Goal: Information Seeking & Learning: Learn about a topic

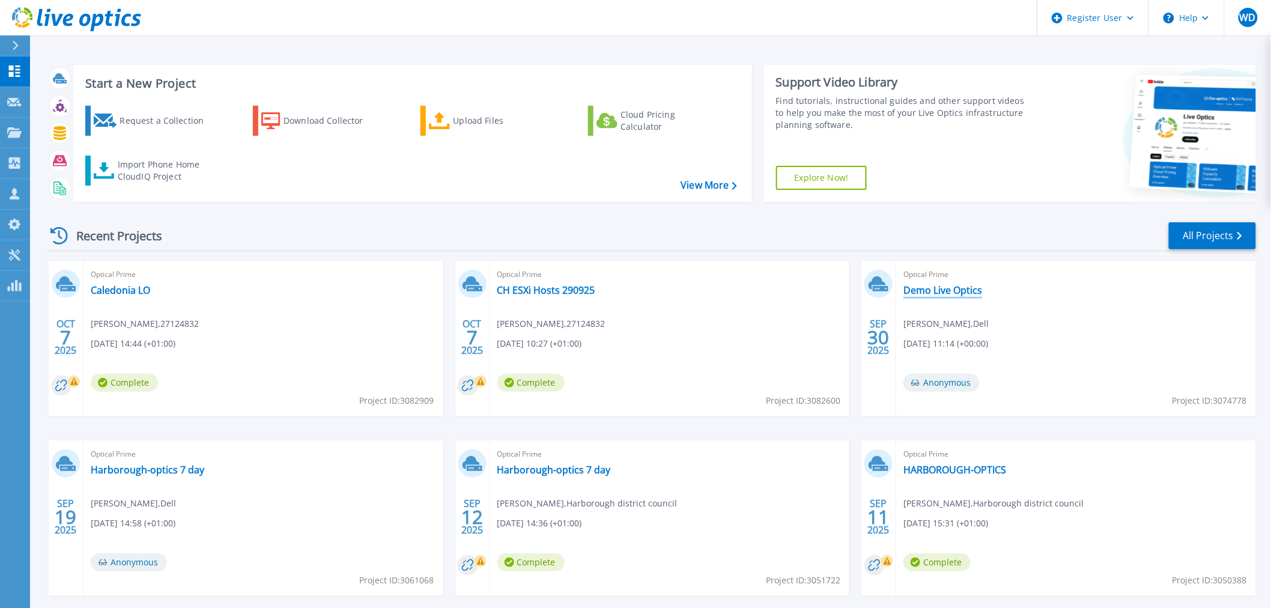
click at [937, 290] on link "Demo Live Optics" at bounding box center [943, 290] width 79 height 12
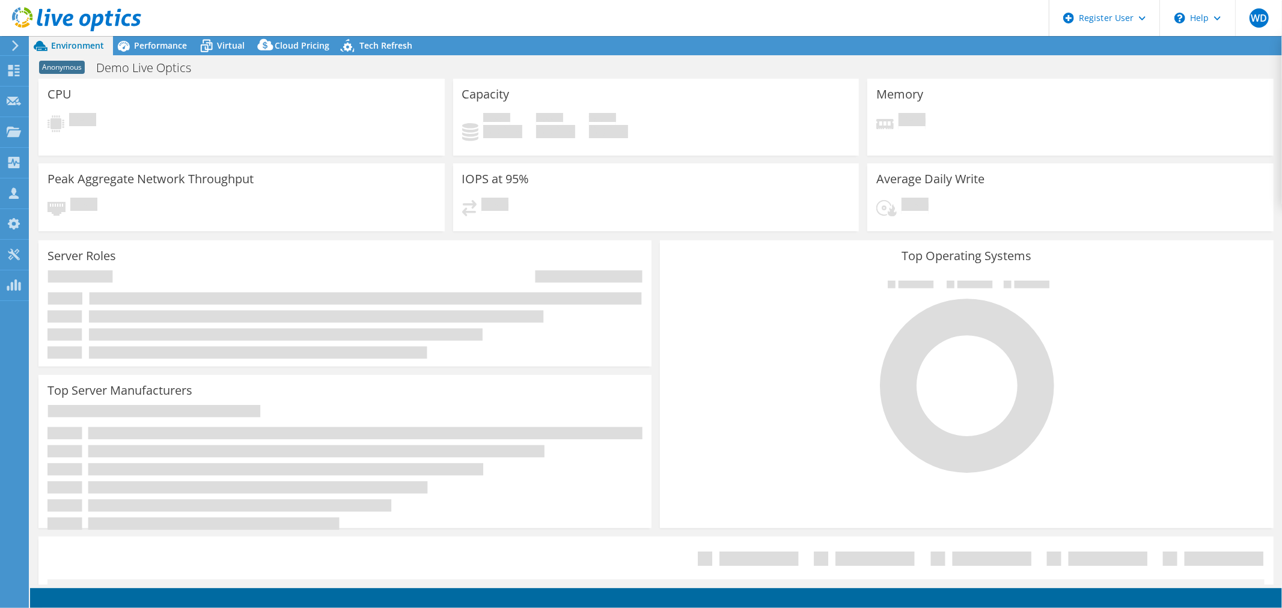
select select "EULondon"
select select "GBP"
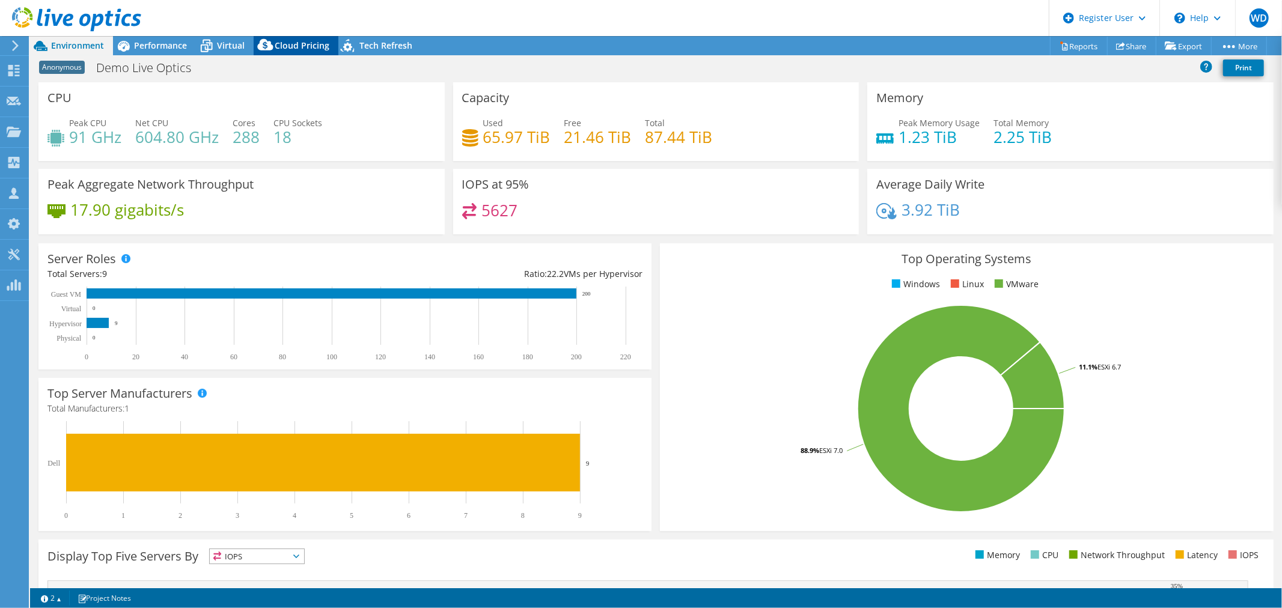
click at [308, 46] on span "Cloud Pricing" at bounding box center [302, 45] width 55 height 11
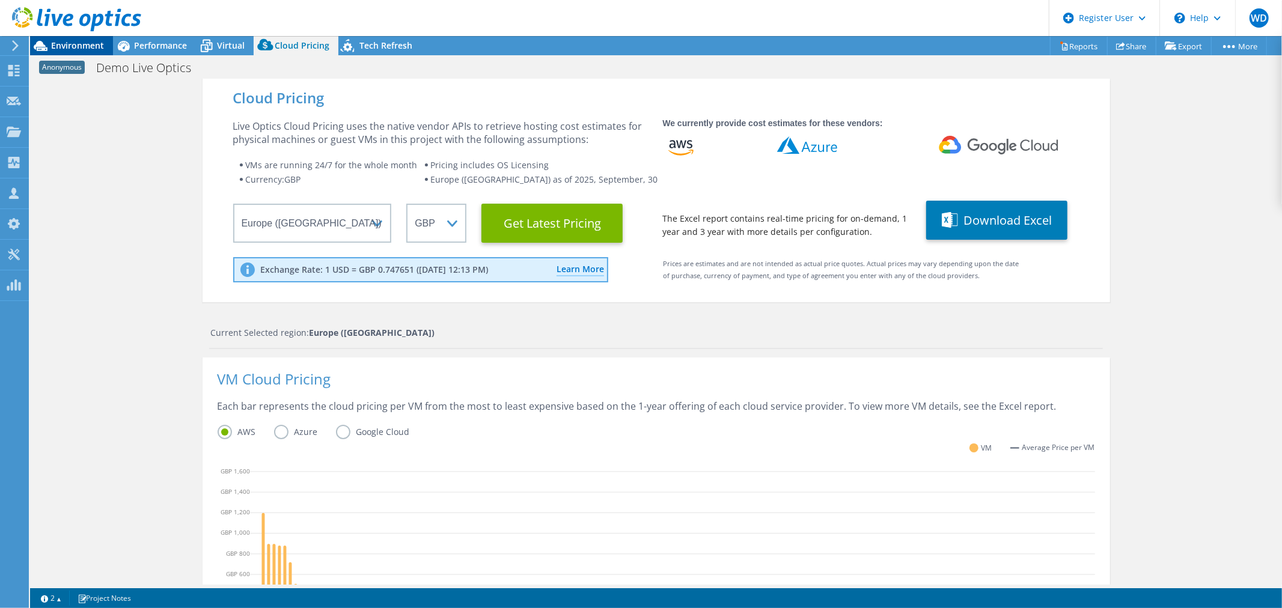
click at [75, 44] on span "Environment" at bounding box center [77, 45] width 53 height 11
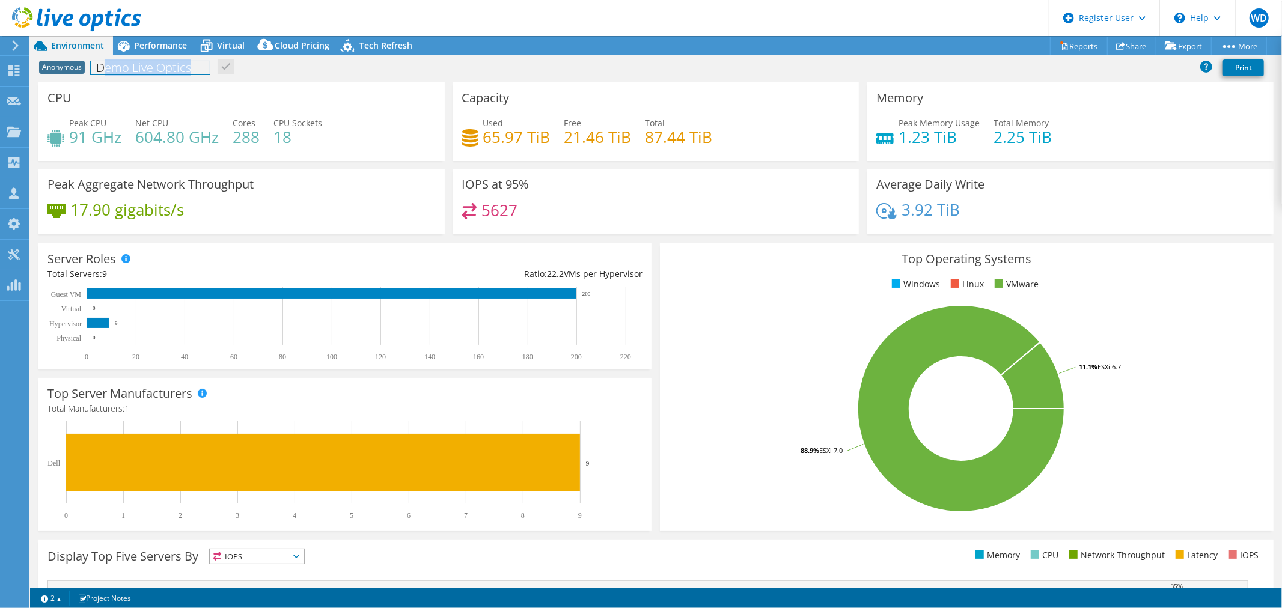
drag, startPoint x: 213, startPoint y: 70, endPoint x: 102, endPoint y: 68, distance: 111.2
click at [102, 68] on div "Anonymous Demo Live Optics Print" at bounding box center [656, 67] width 1252 height 22
click at [356, 74] on div "Anonymous Demo Live Optics Print" at bounding box center [656, 67] width 1252 height 22
click at [153, 43] on span "Performance" at bounding box center [160, 45] width 53 height 11
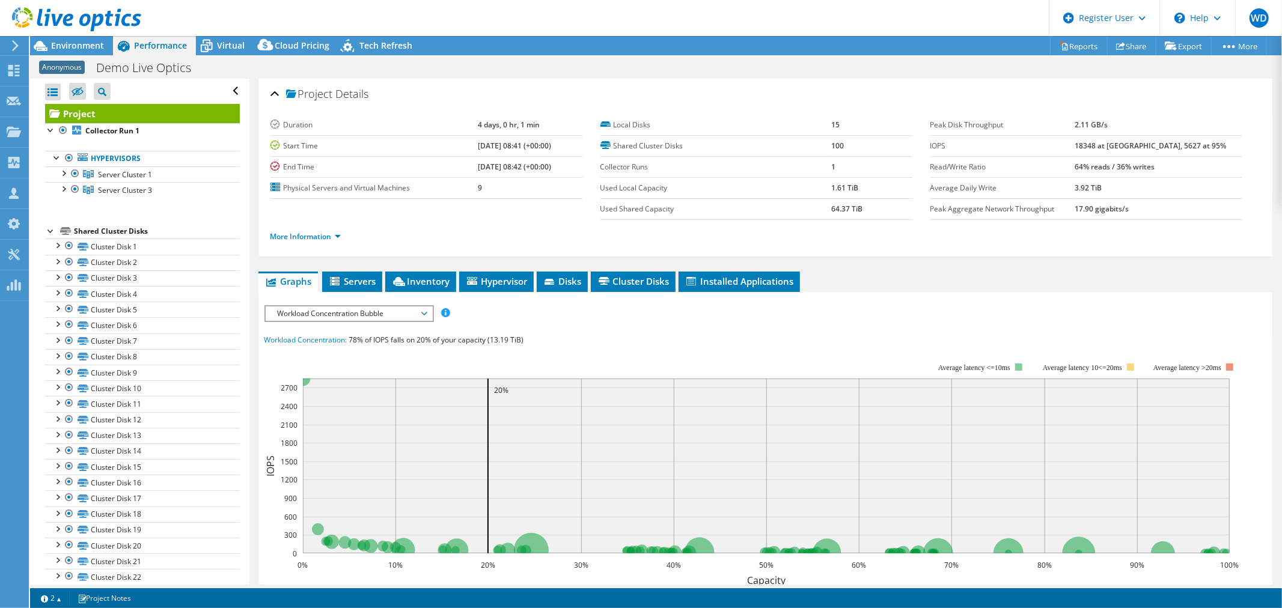
click at [422, 308] on span "Workload Concentration Bubble" at bounding box center [349, 313] width 154 height 14
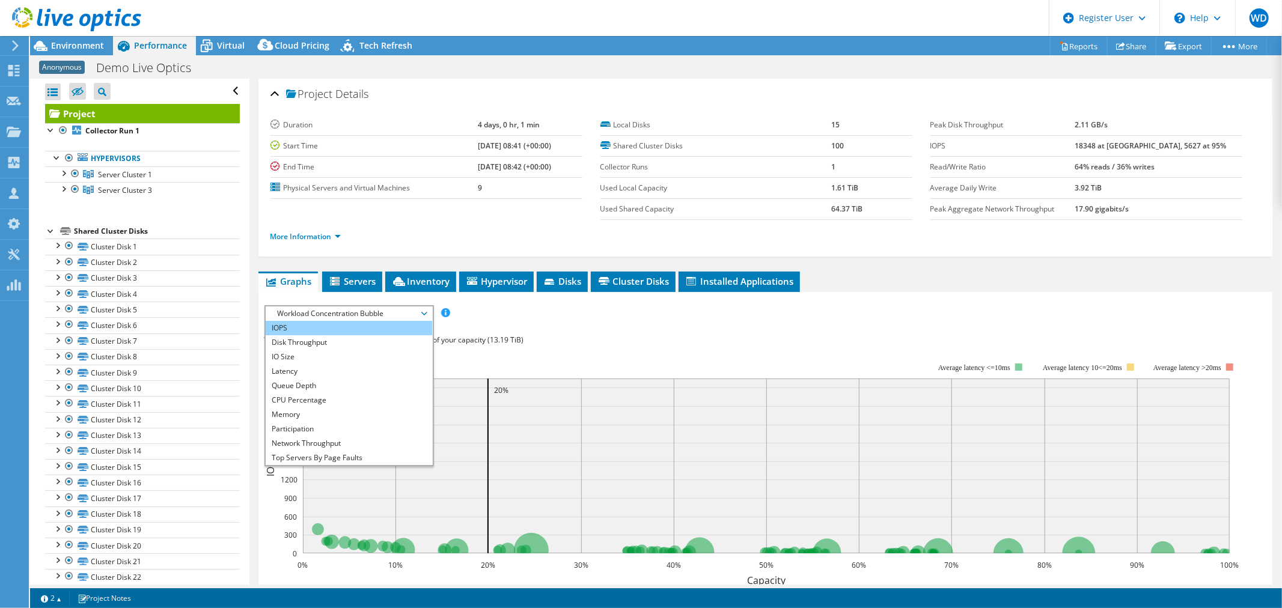
click at [338, 321] on li "IOPS" at bounding box center [349, 328] width 166 height 14
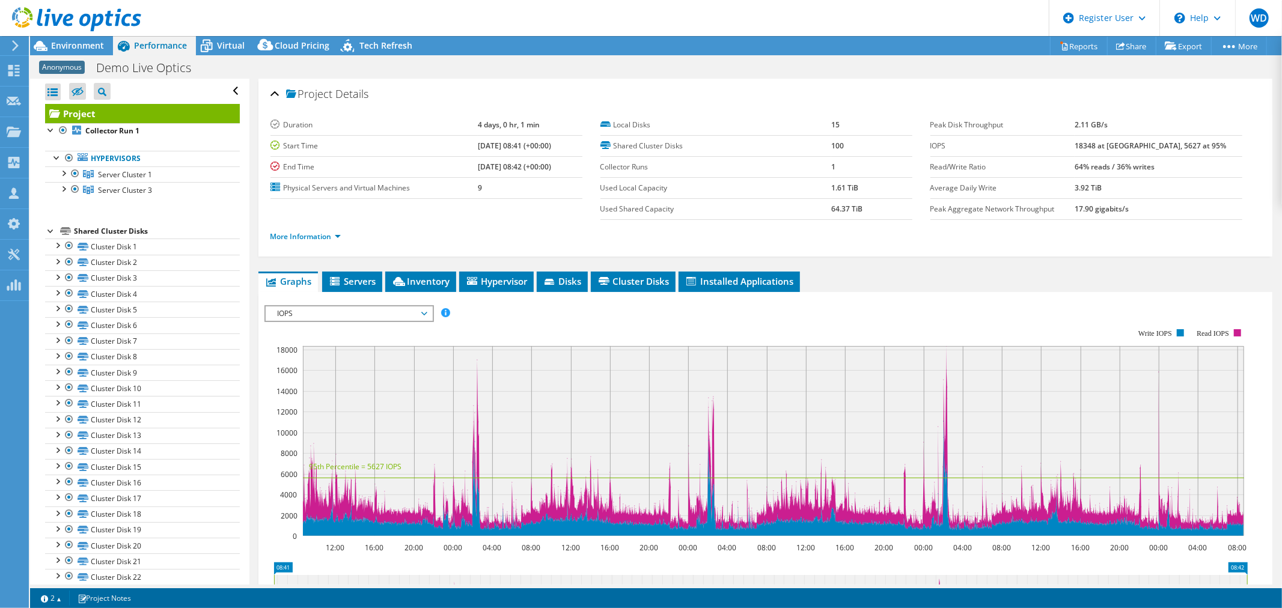
click at [1006, 316] on rect at bounding box center [755, 432] width 983 height 240
click at [213, 50] on icon at bounding box center [206, 45] width 21 height 21
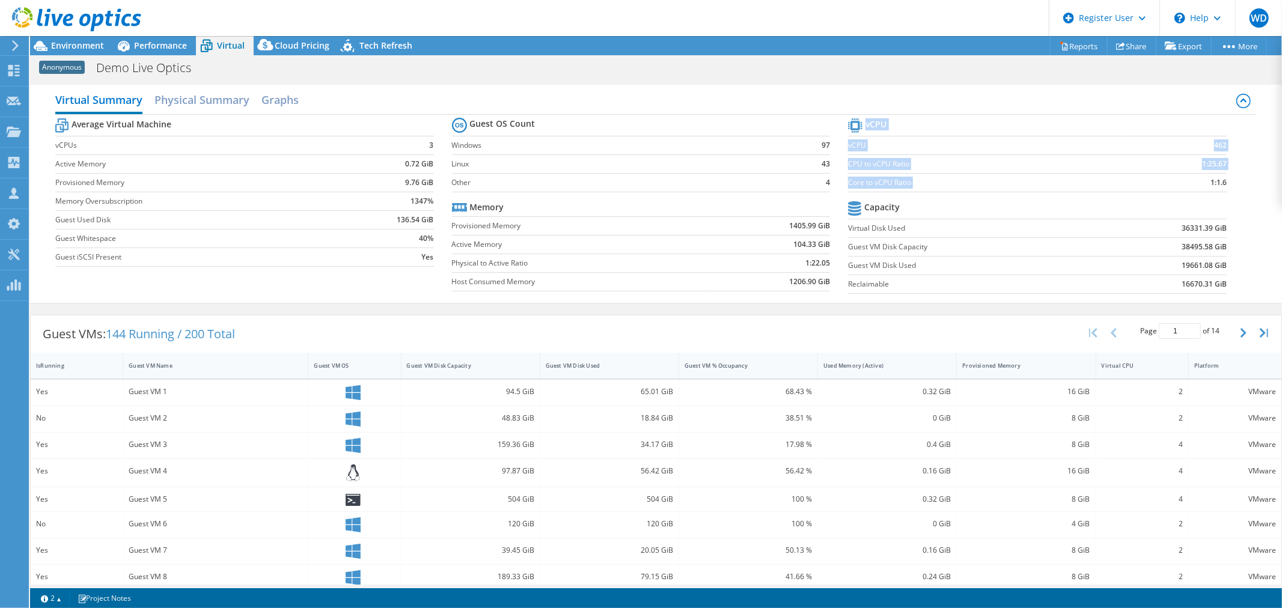
drag, startPoint x: 1224, startPoint y: 181, endPoint x: 1167, endPoint y: 184, distance: 56.6
click at [1167, 184] on section "vCPU vCPU 462 CPU to vCPU Ratio 1:25.67 Core to vCPU Ratio 1:1.6 Capacity Virtu…" at bounding box center [1046, 207] width 397 height 184
click at [1161, 183] on td "1:1.6" at bounding box center [1177, 182] width 100 height 19
click at [76, 49] on span "Environment" at bounding box center [77, 45] width 53 height 11
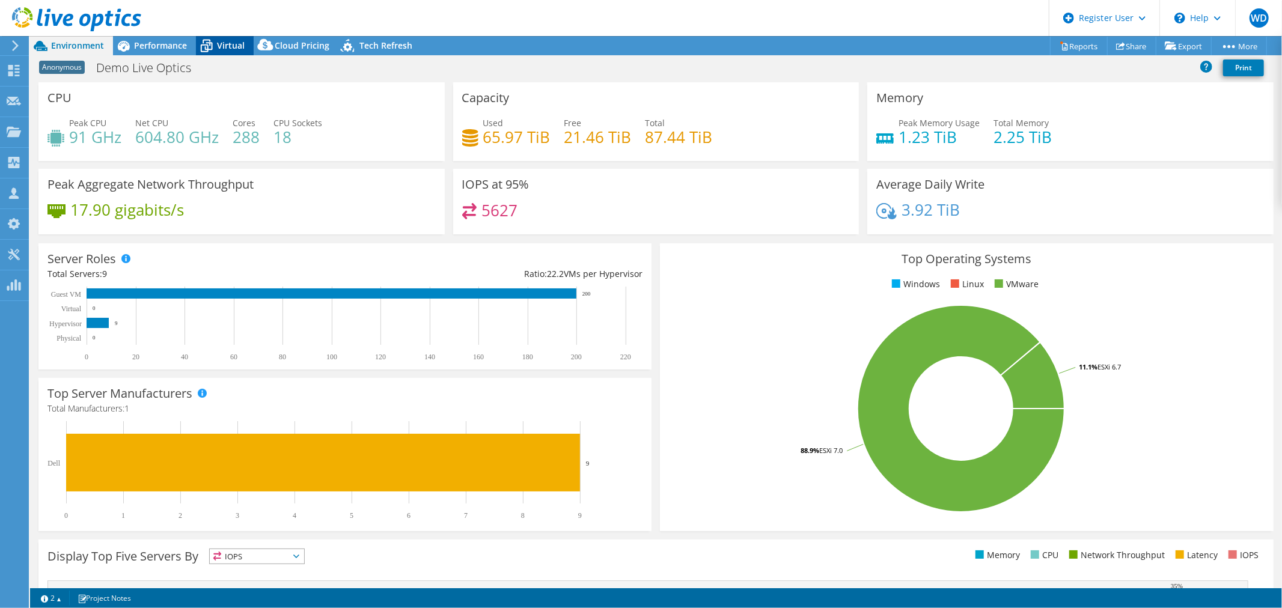
click at [219, 40] on span "Virtual" at bounding box center [231, 45] width 28 height 11
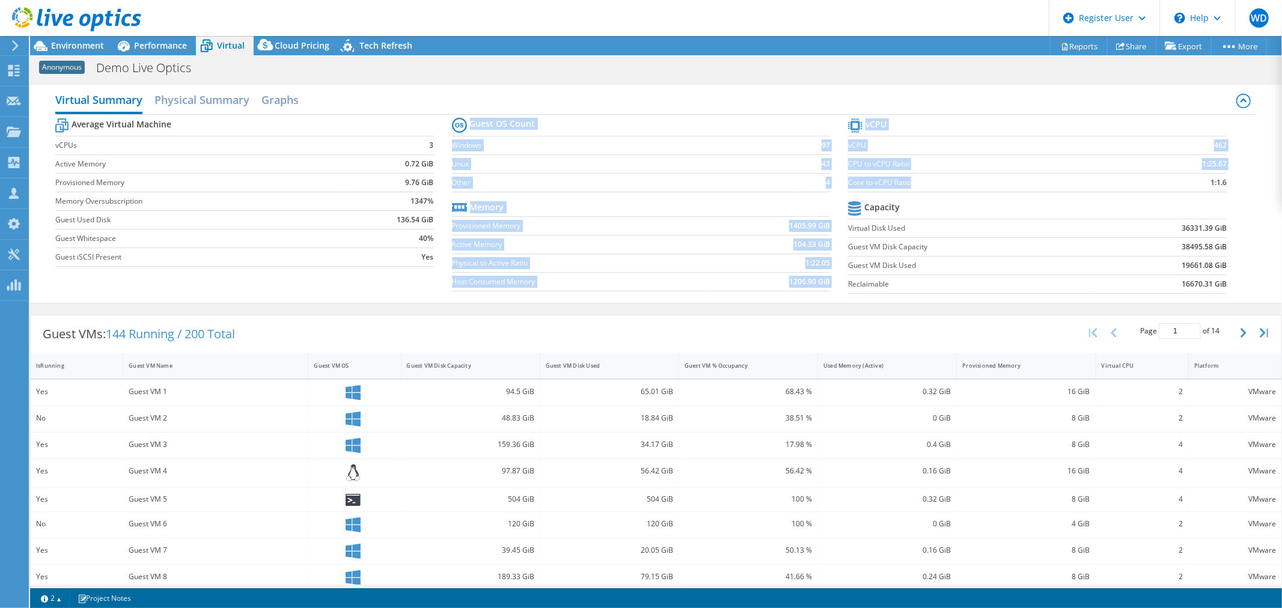
drag, startPoint x: 840, startPoint y: 183, endPoint x: 920, endPoint y: 186, distance: 80.0
click at [920, 186] on div "Average Virtual Machine vCPUs 3 Active Memory 0.72 GiB Provisioned Memory 9.76 …" at bounding box center [656, 207] width 1202 height 185
click at [908, 186] on label "Core to vCPU Ratio" at bounding box center [987, 183] width 279 height 12
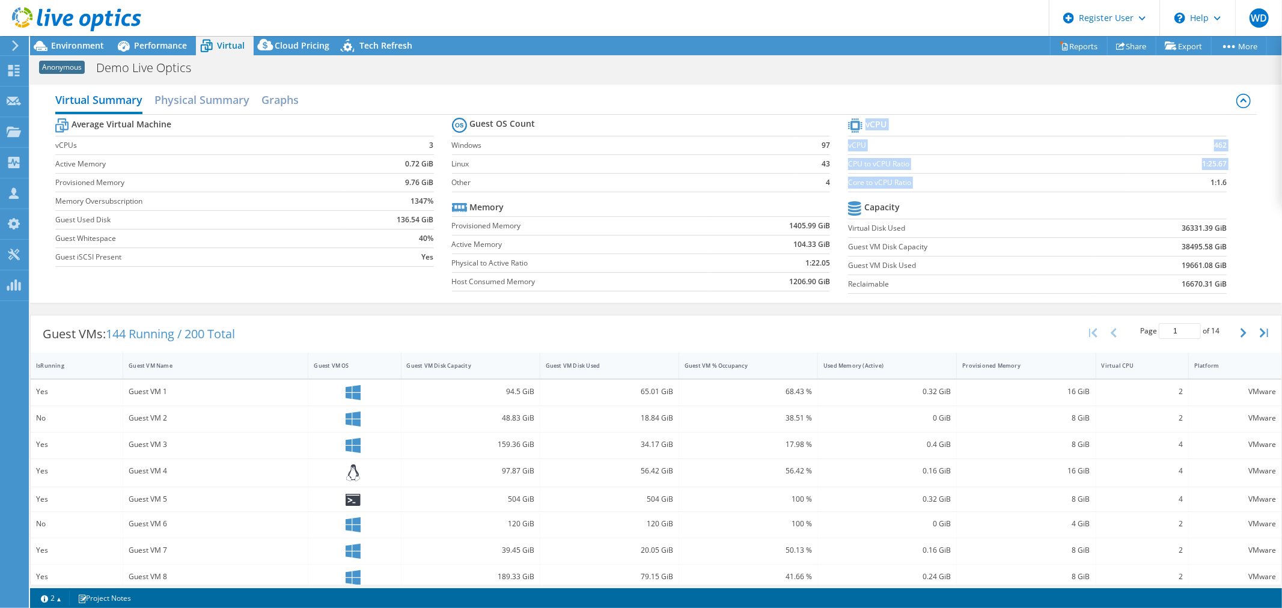
drag, startPoint x: 1226, startPoint y: 182, endPoint x: 1202, endPoint y: 183, distance: 24.0
click at [1202, 183] on section "vCPU vCPU 462 CPU to vCPU Ratio 1:25.67 Core to vCPU Ratio 1:1.6 Capacity Virtu…" at bounding box center [1046, 207] width 397 height 184
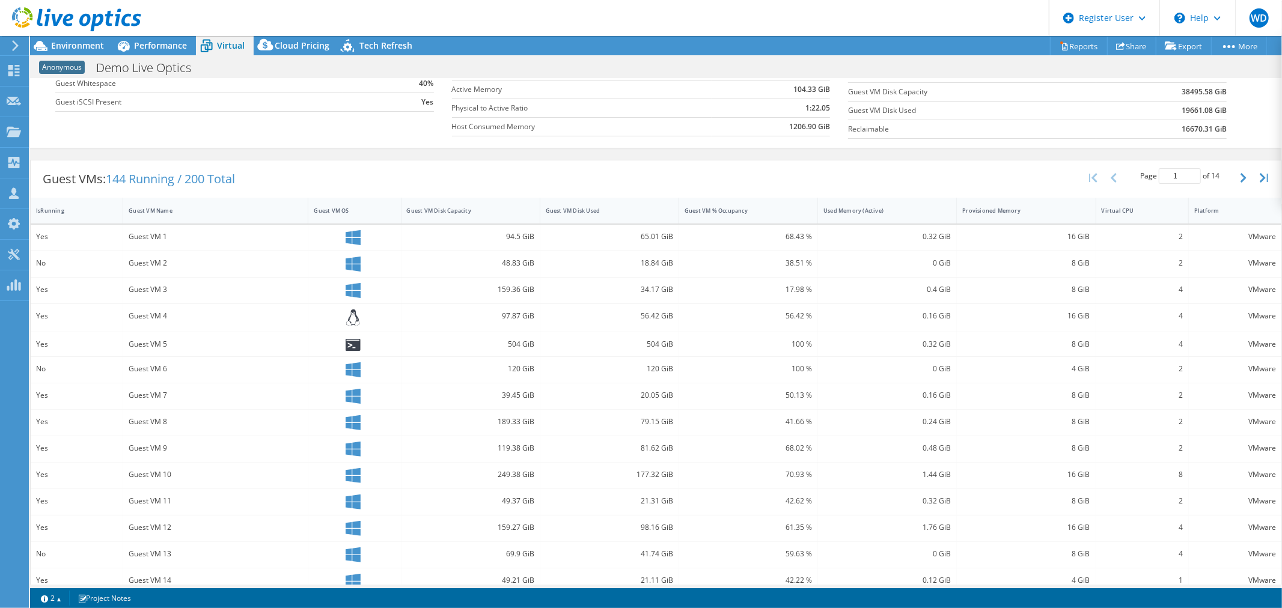
click at [620, 225] on div "65.01 GiB" at bounding box center [609, 238] width 139 height 26
click at [622, 213] on div "Guest VM Disk Used" at bounding box center [602, 211] width 113 height 8
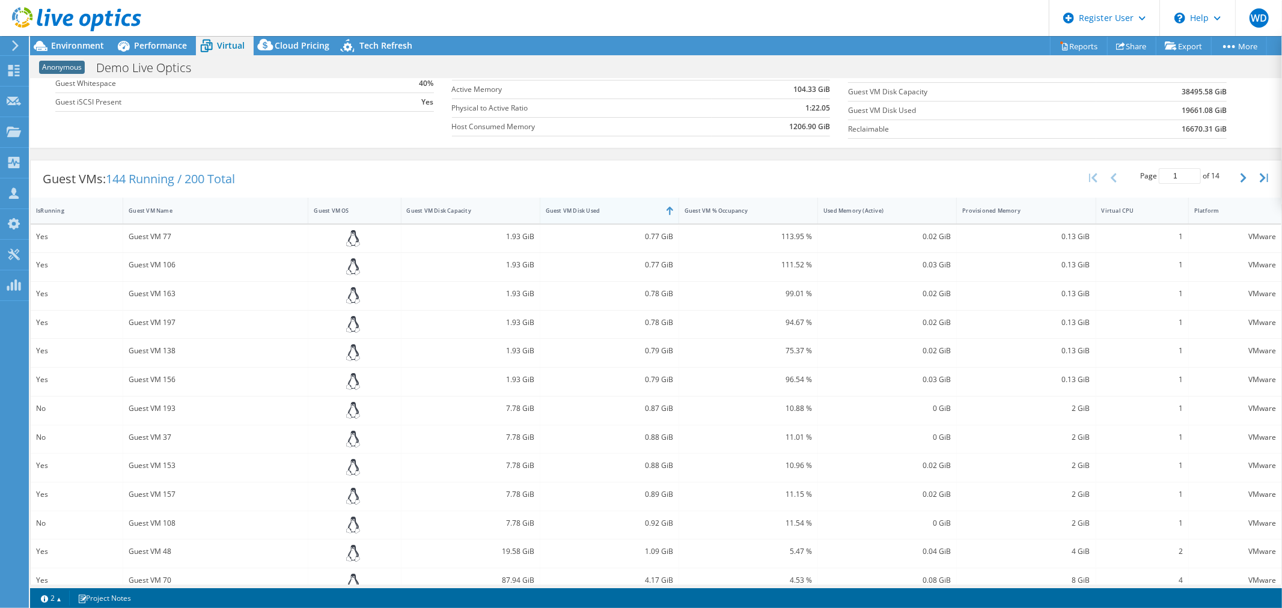
click at [622, 213] on div "Guest VM Disk Used" at bounding box center [602, 211] width 113 height 8
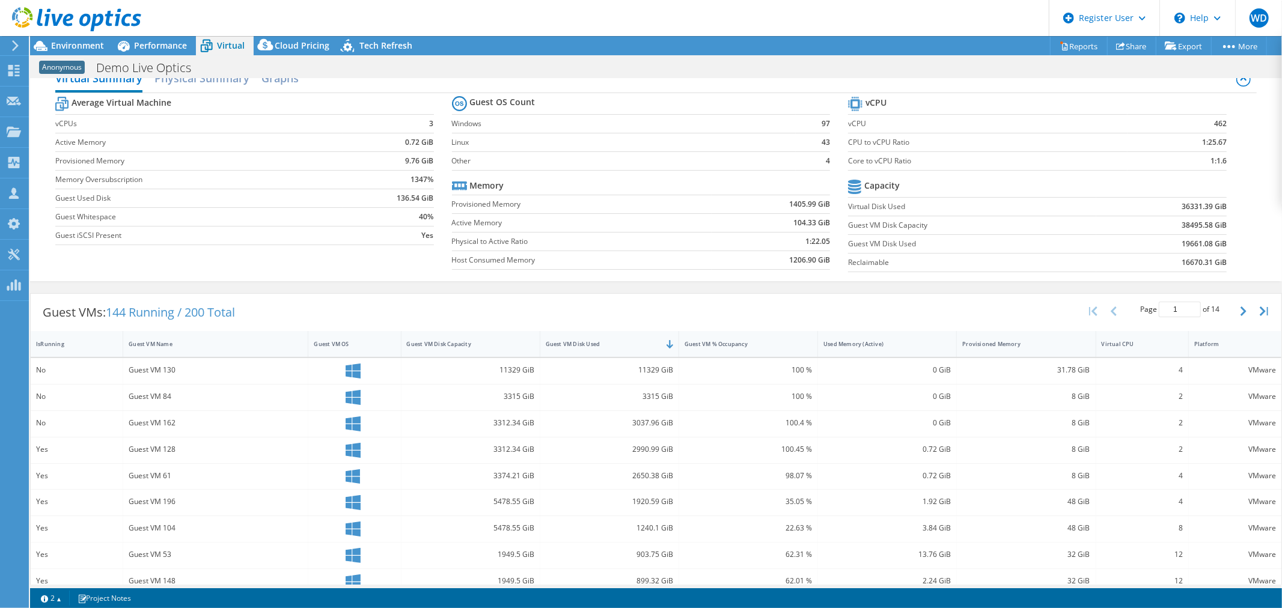
scroll to position [0, 0]
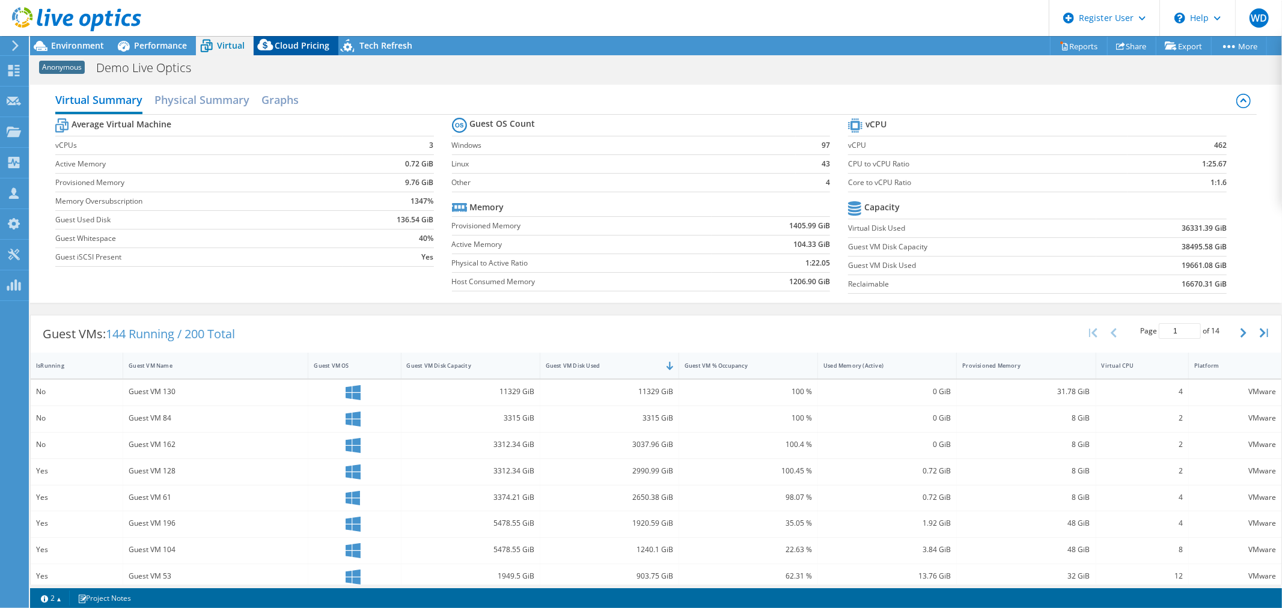
click at [309, 48] on span "Cloud Pricing" at bounding box center [302, 45] width 55 height 11
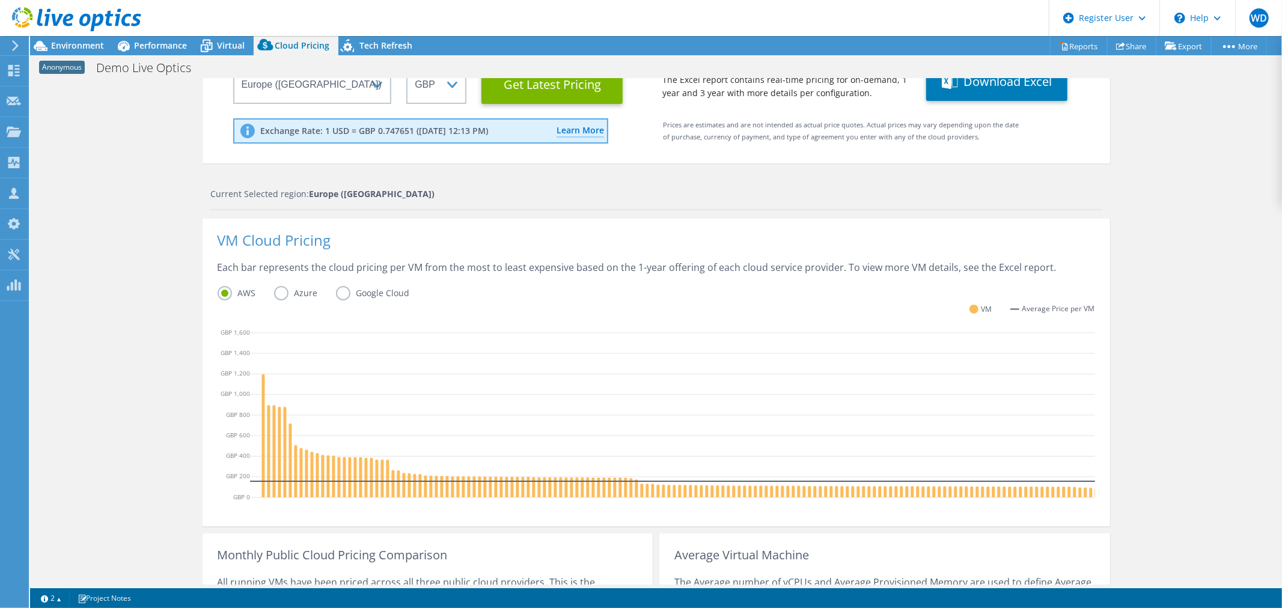
scroll to position [155, 0]
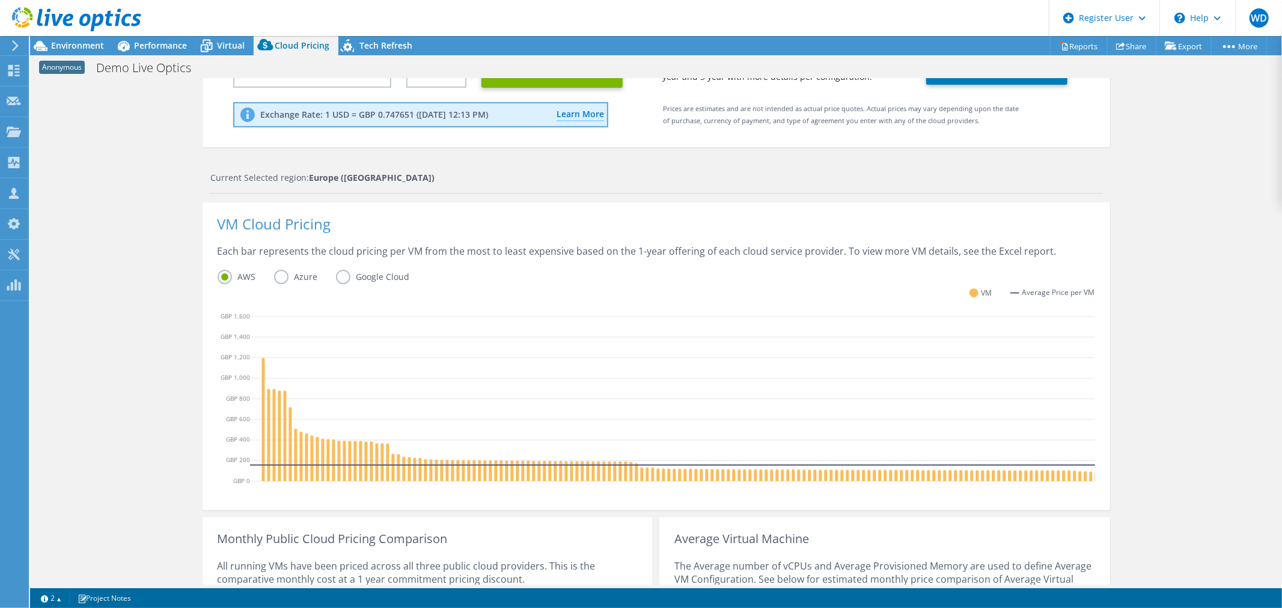
click at [277, 278] on label "Azure" at bounding box center [305, 277] width 62 height 14
click at [0, 0] on input "Azure" at bounding box center [0, 0] width 0 height 0
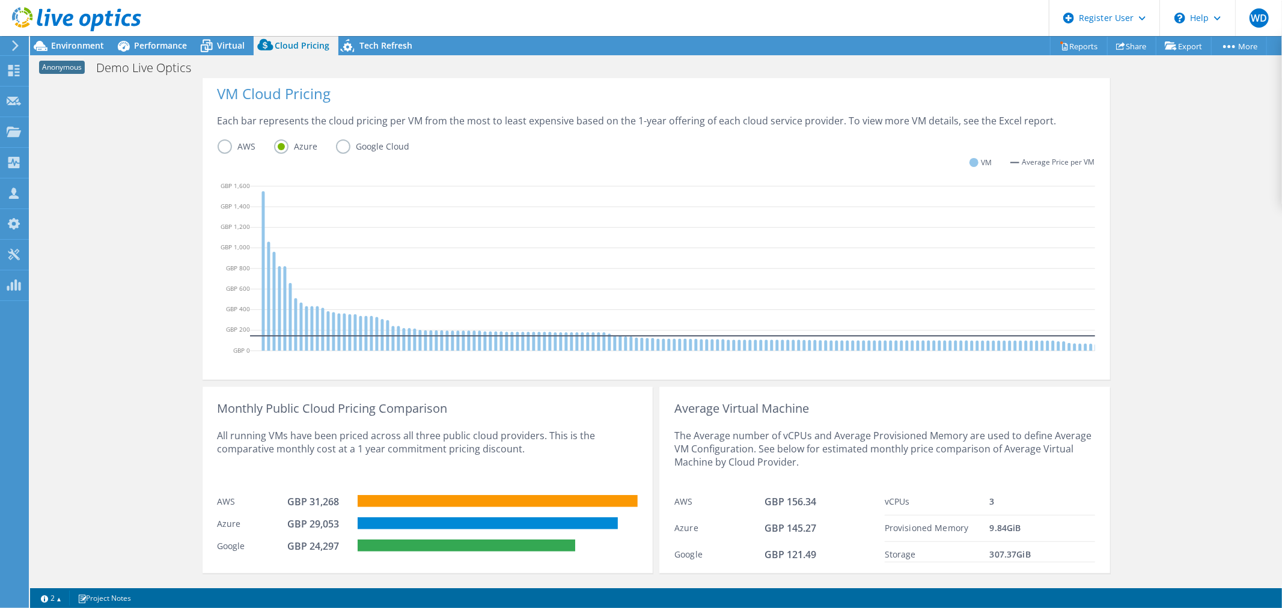
scroll to position [311, 0]
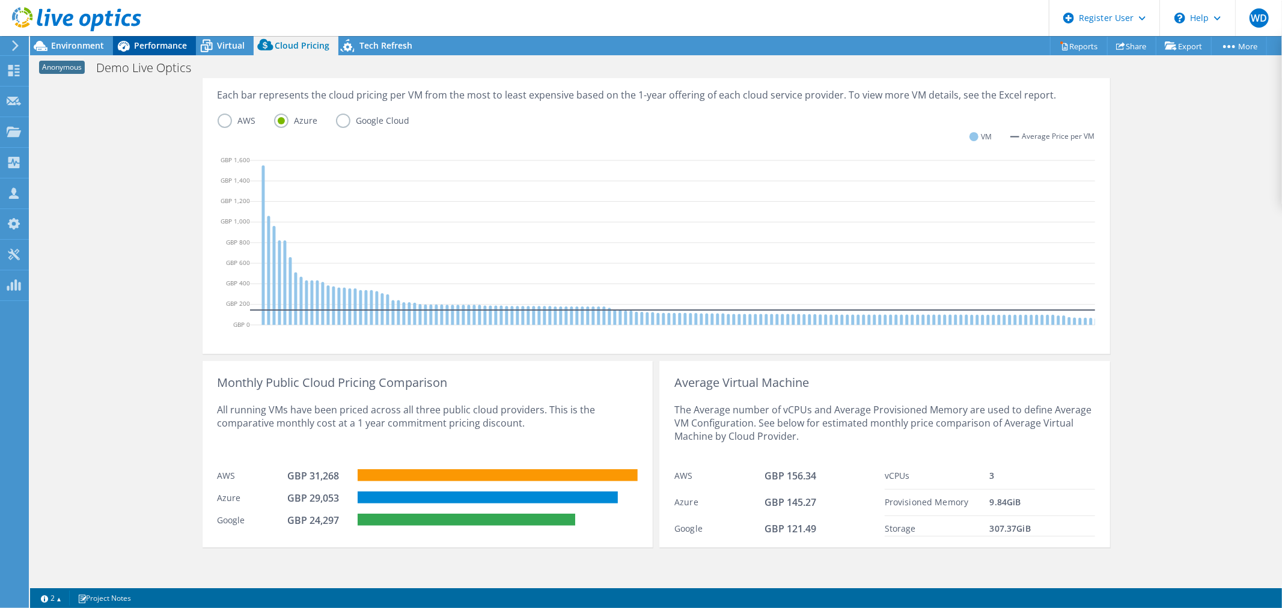
click at [174, 52] on div "Performance" at bounding box center [154, 45] width 83 height 19
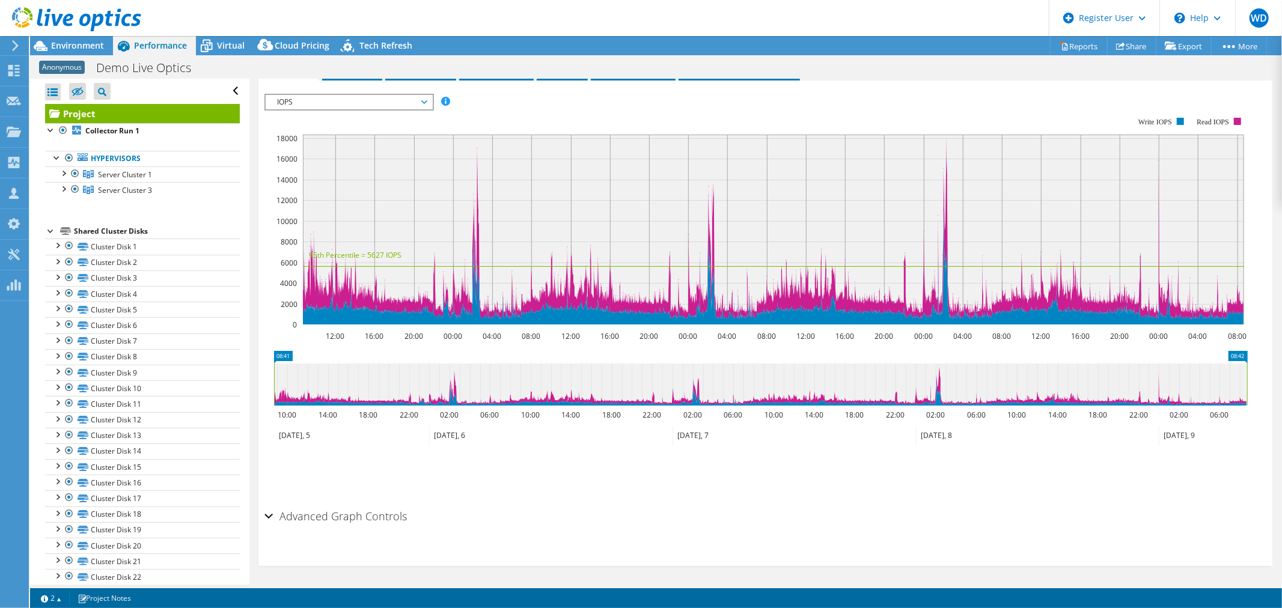
scroll to position [0, 0]
click at [385, 111] on rect at bounding box center [755, 221] width 983 height 240
click at [385, 103] on span "IOPS" at bounding box center [349, 102] width 154 height 14
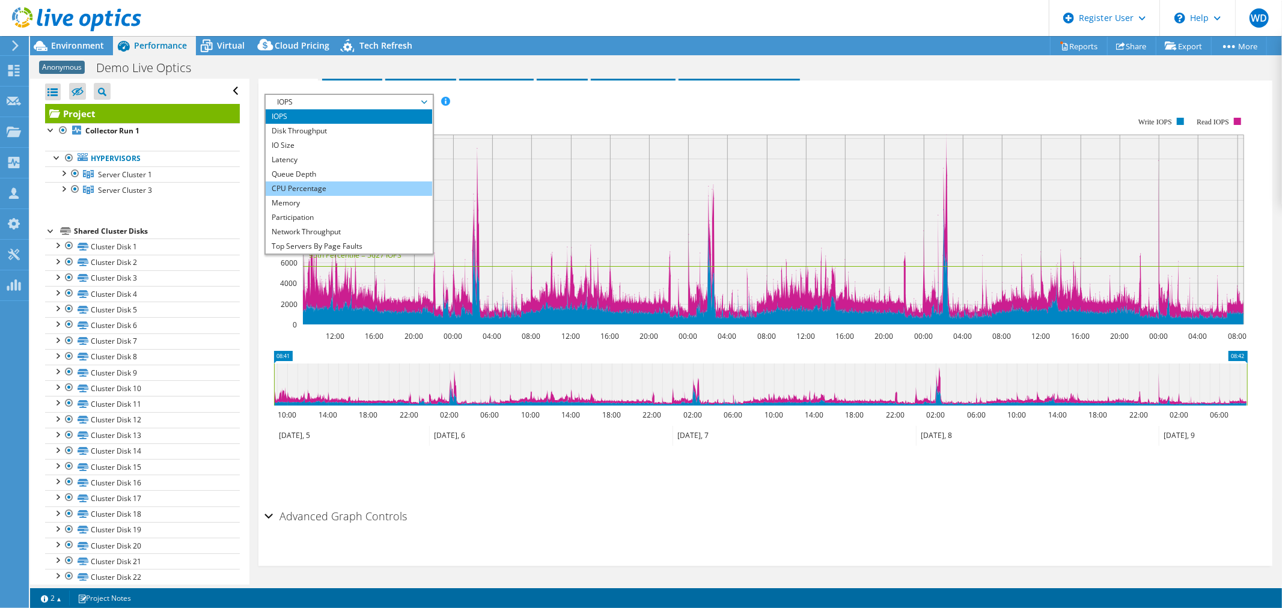
click at [356, 183] on li "CPU Percentage" at bounding box center [349, 188] width 166 height 14
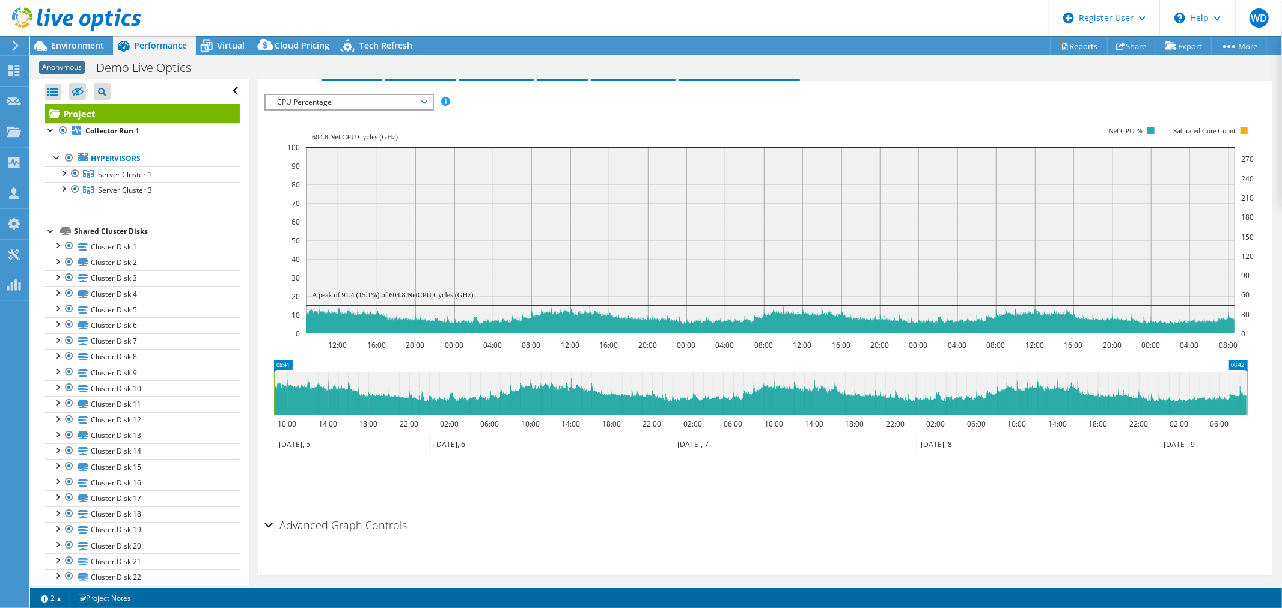
click at [806, 106] on div "IOPS Disk Throughput IO Size Latency Queue Depth CPU Percentage Memory Page Fau…" at bounding box center [765, 102] width 1002 height 16
